Goal: Task Accomplishment & Management: Complete application form

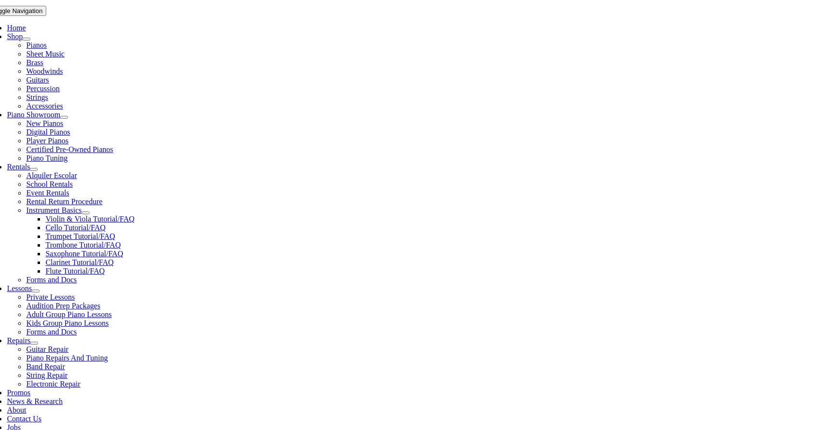
scroll to position [213, 0]
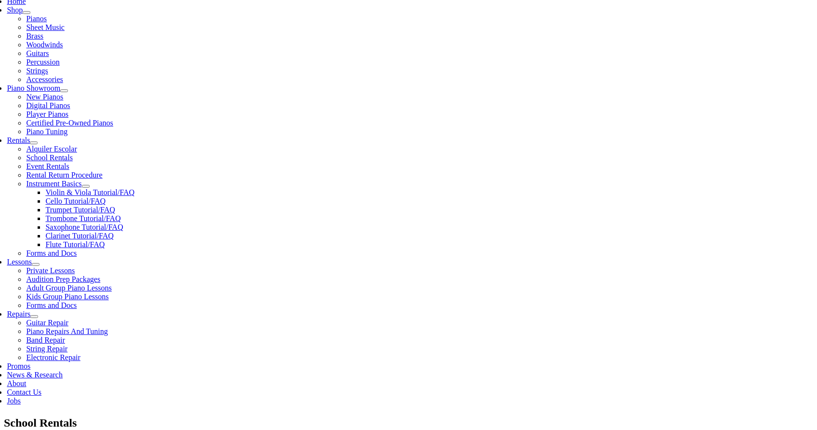
type input "shamo"
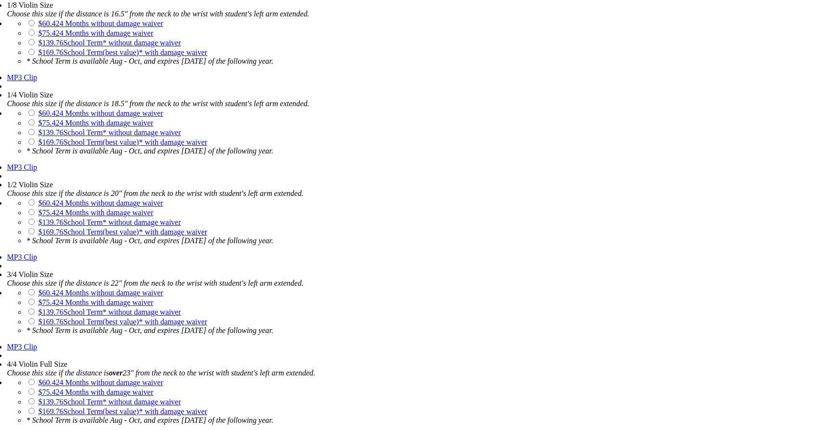
scroll to position [814, 0]
